Goal: Task Accomplishment & Management: Manage account settings

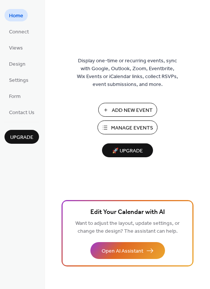
click at [122, 131] on span "Manage Events" at bounding box center [132, 128] width 42 height 8
click at [126, 126] on span "Manage Events" at bounding box center [132, 128] width 42 height 8
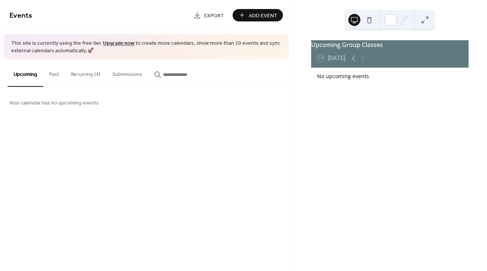
click at [84, 71] on button "Recurring (4)" at bounding box center [85, 72] width 41 height 27
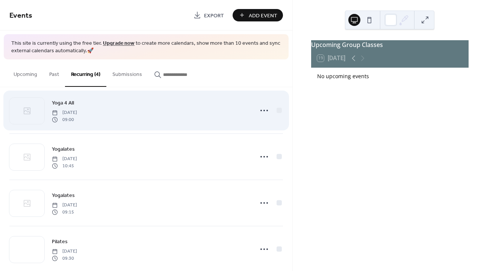
scroll to position [24, 0]
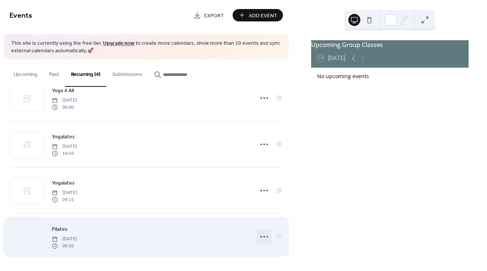
click at [265, 234] on icon at bounding box center [264, 237] width 12 height 12
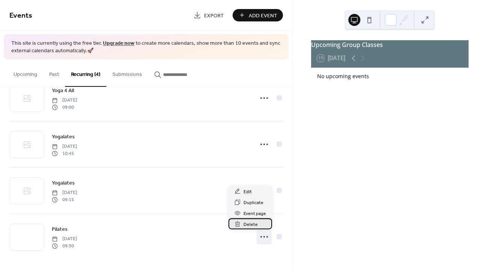
click at [255, 225] on span "Delete" at bounding box center [251, 225] width 14 height 8
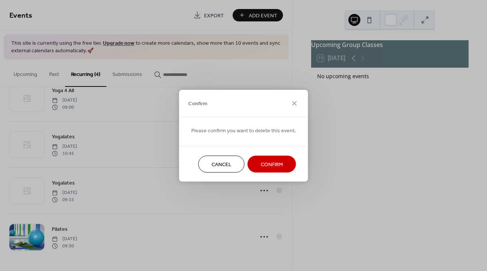
click at [267, 160] on span "Confirm" at bounding box center [272, 164] width 22 height 8
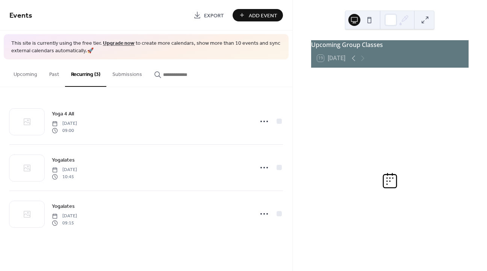
scroll to position [0, 0]
click at [39, 71] on button "Upcoming" at bounding box center [26, 72] width 36 height 27
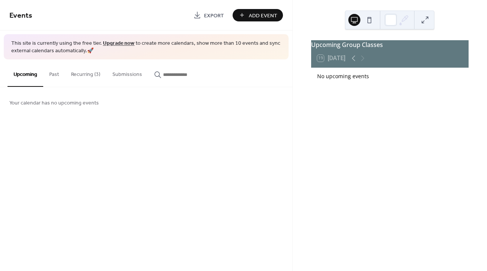
click at [56, 75] on button "Past" at bounding box center [54, 72] width 22 height 27
click at [80, 76] on button "Recurring (3)" at bounding box center [85, 72] width 41 height 27
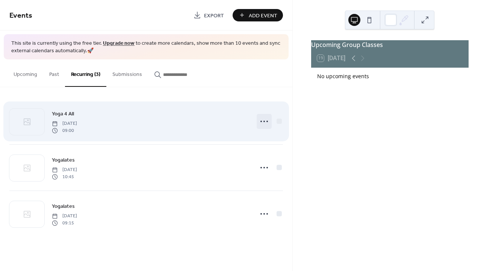
click at [265, 124] on icon at bounding box center [264, 121] width 12 height 12
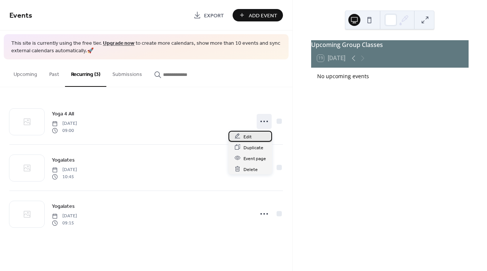
click at [257, 135] on div "Edit" at bounding box center [250, 136] width 44 height 11
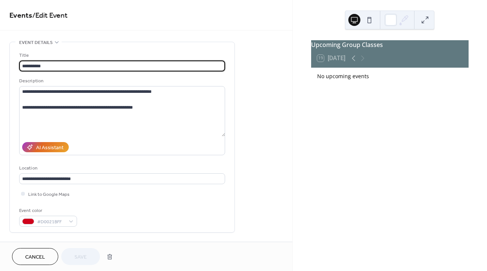
click at [373, 18] on button at bounding box center [369, 20] width 12 height 12
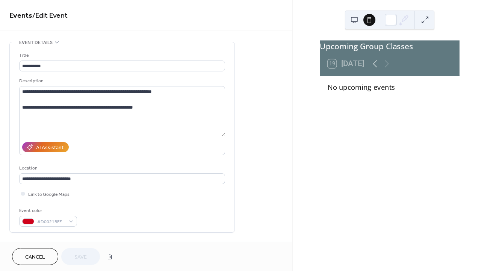
click at [357, 20] on button at bounding box center [354, 20] width 12 height 12
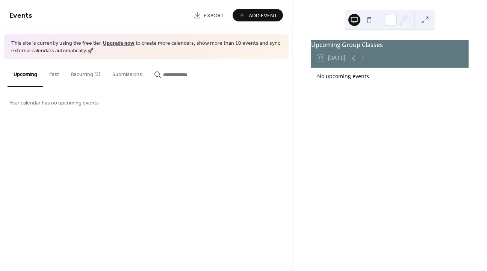
click at [82, 74] on button "Recurring (3)" at bounding box center [85, 72] width 41 height 27
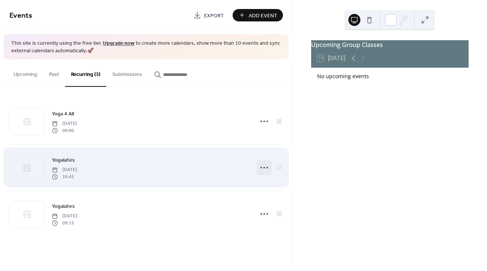
click at [265, 172] on icon at bounding box center [264, 168] width 12 height 12
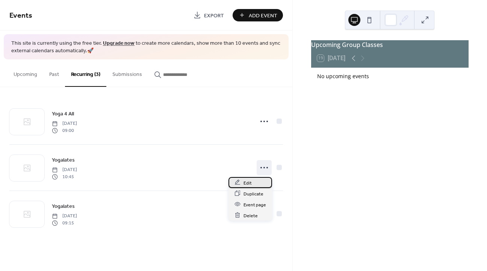
click at [263, 182] on div "Edit" at bounding box center [250, 182] width 44 height 11
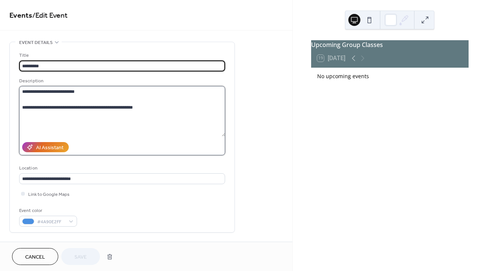
click at [183, 121] on textarea "**********" at bounding box center [122, 111] width 206 height 50
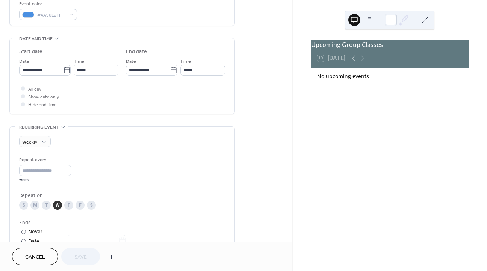
scroll to position [216, 0]
